Goal: Find specific page/section

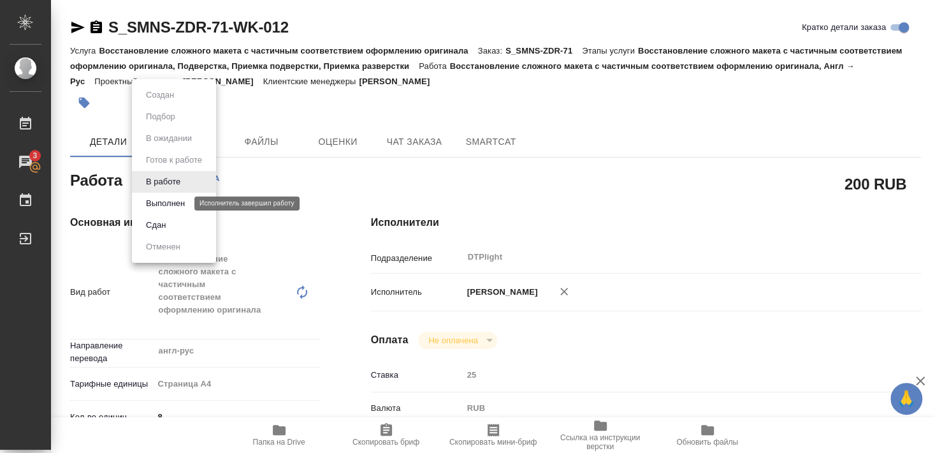
click at [166, 201] on button "Выполнен" at bounding box center [165, 203] width 47 height 14
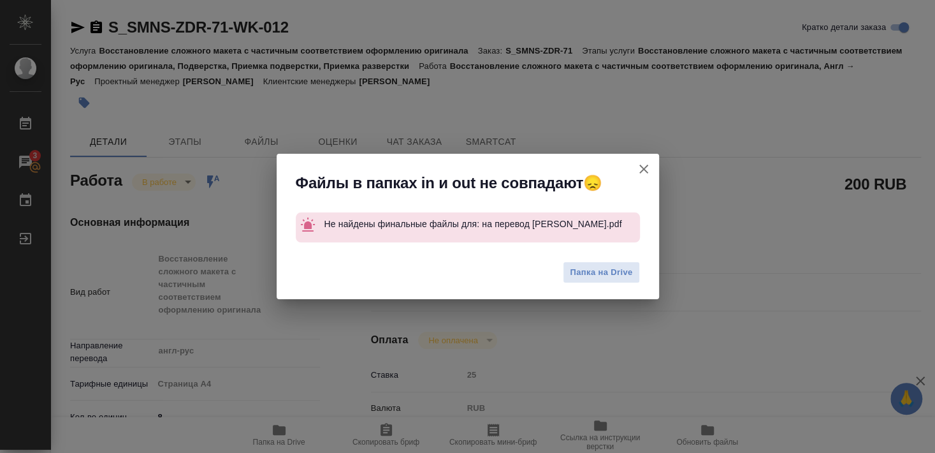
type textarea "x"
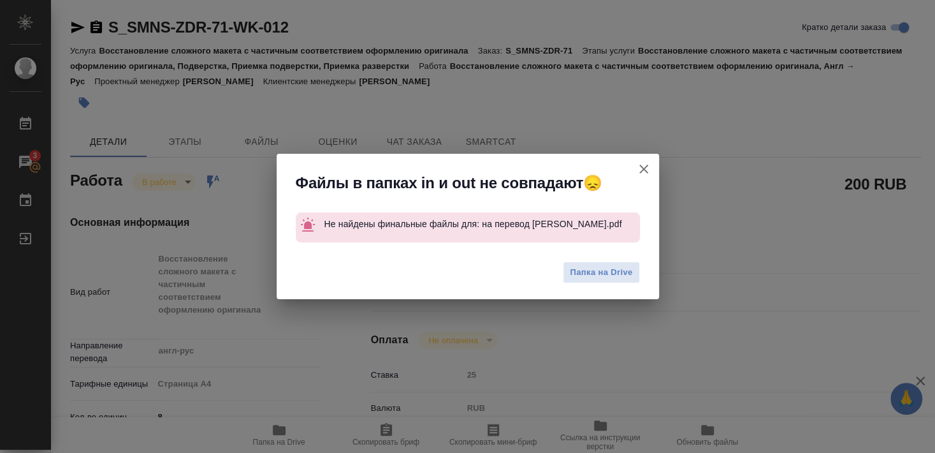
type textarea "x"
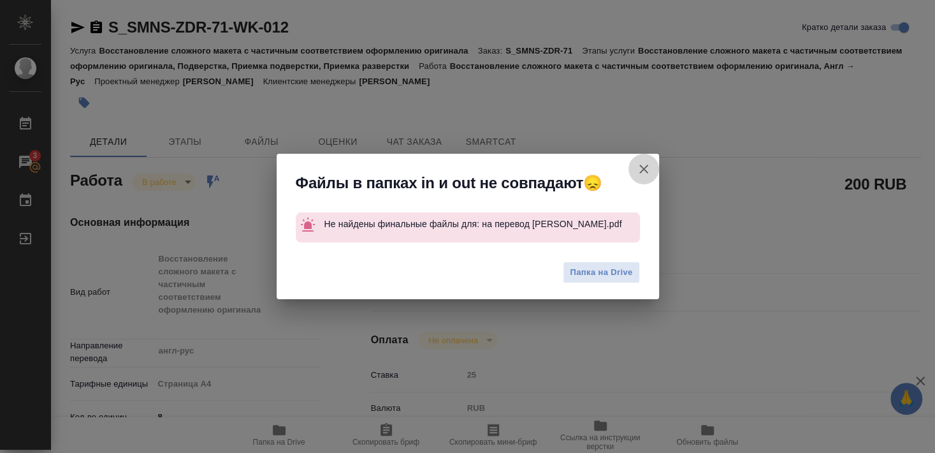
click at [644, 170] on icon "button" at bounding box center [643, 168] width 9 height 9
type textarea "x"
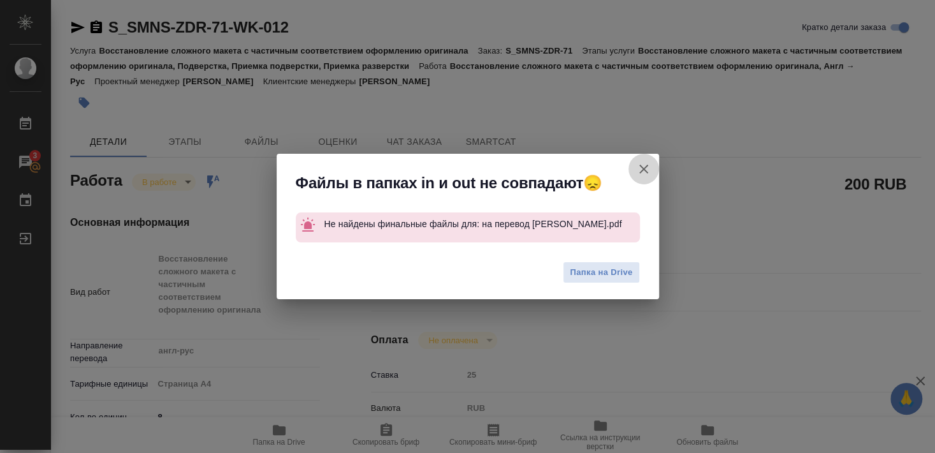
type textarea "x"
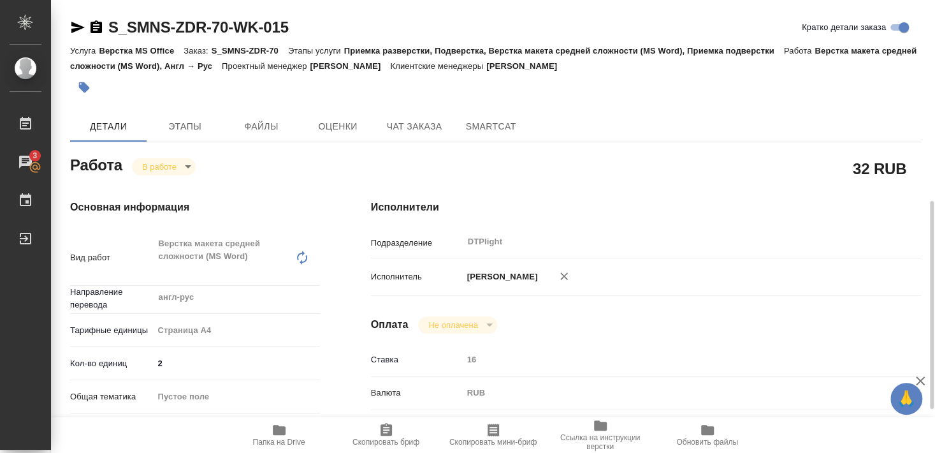
scroll to position [138, 0]
